Goal: Check status: Check status

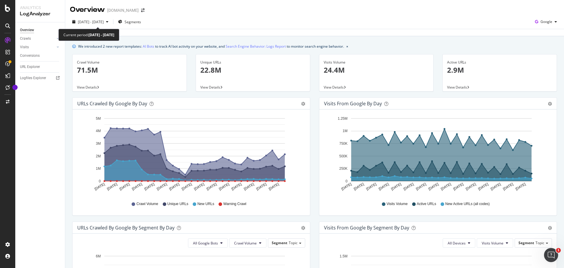
click at [111, 27] on div "[DATE] - [DATE] Segments Google" at bounding box center [314, 23] width 499 height 12
click at [104, 23] on span "[DATE] - [DATE]" at bounding box center [91, 21] width 26 height 5
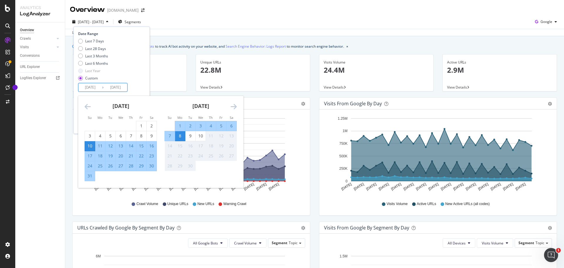
click at [116, 84] on input "[DATE]" at bounding box center [116, 87] width 24 height 8
click at [86, 50] on div "Last 28 Days" at bounding box center [95, 48] width 21 height 5
type input "[DATE]"
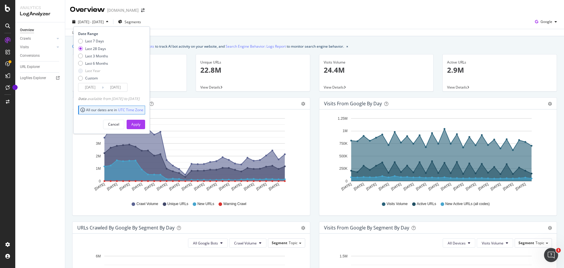
click at [142, 130] on div "Date Range Last 7 Days Last 28 Days Last 3 Months Last 6 Months Last Year Custo…" at bounding box center [111, 79] width 76 height 107
click at [140, 123] on div "Apply" at bounding box center [135, 124] width 9 height 5
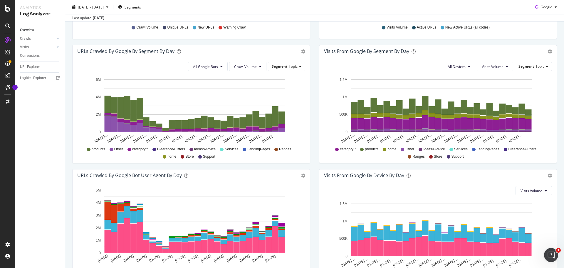
scroll to position [222, 0]
